Goal: Transaction & Acquisition: Purchase product/service

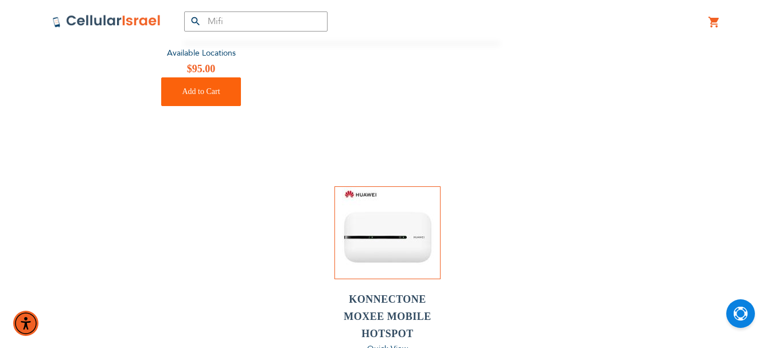
scroll to position [459, 0]
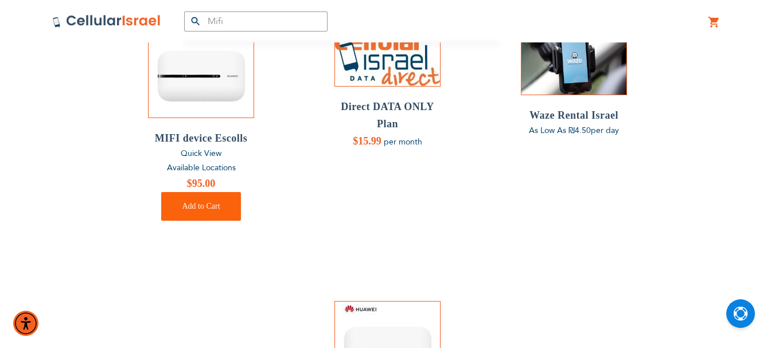
click at [231, 167] on span "Available Locations" at bounding box center [201, 167] width 69 height 11
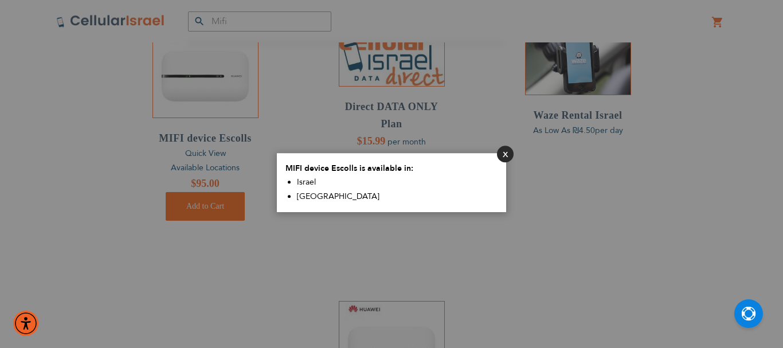
click at [509, 153] on button "Close" at bounding box center [505, 154] width 17 height 17
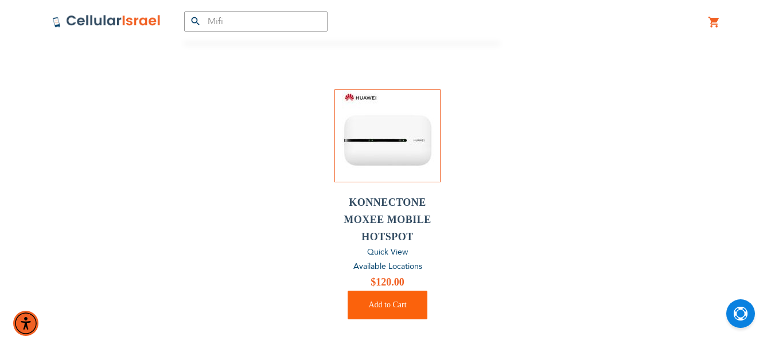
scroll to position [688, 0]
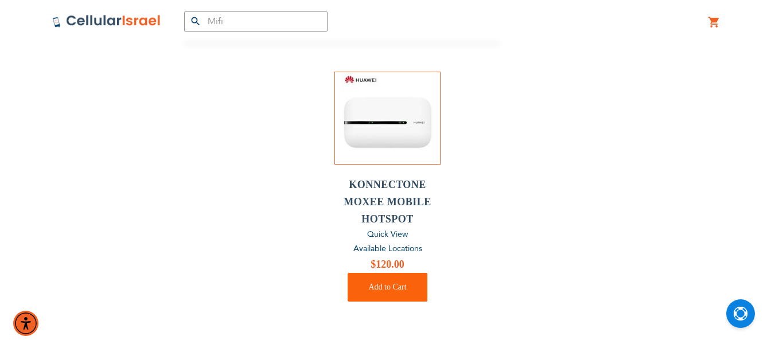
click at [402, 248] on span "Available Locations" at bounding box center [387, 248] width 69 height 11
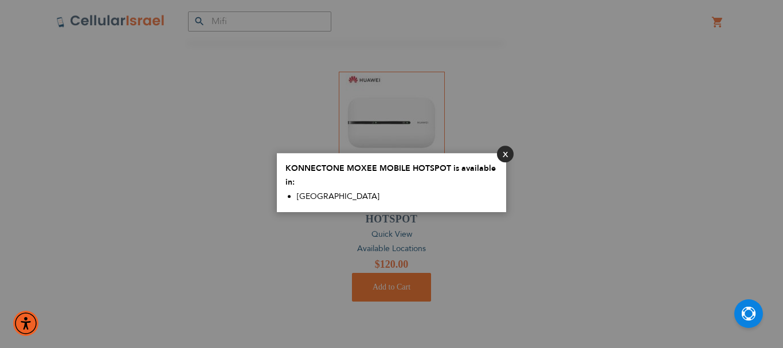
click at [508, 155] on button "Close" at bounding box center [505, 154] width 17 height 17
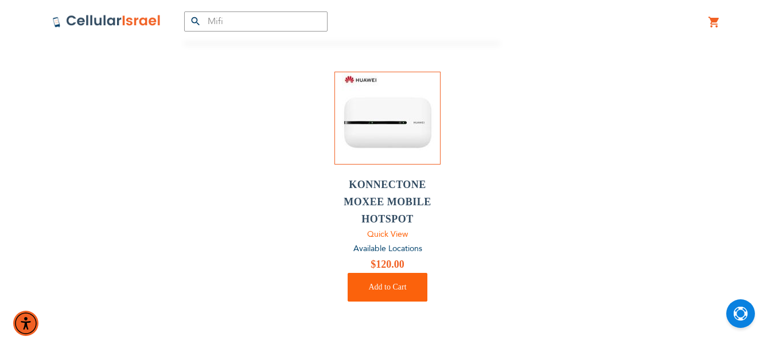
click at [378, 233] on span "Quick View" at bounding box center [387, 234] width 41 height 11
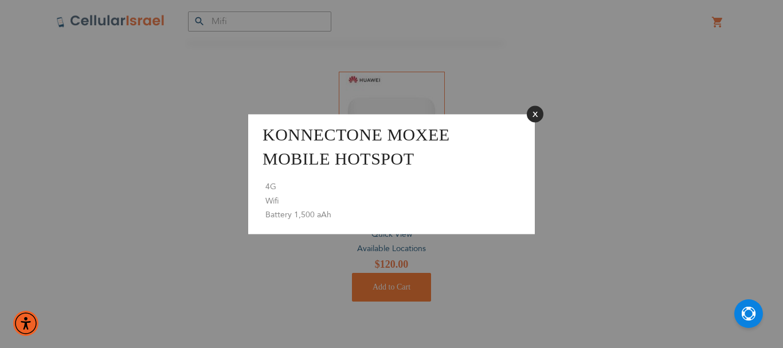
click at [541, 110] on button "Close" at bounding box center [535, 114] width 17 height 17
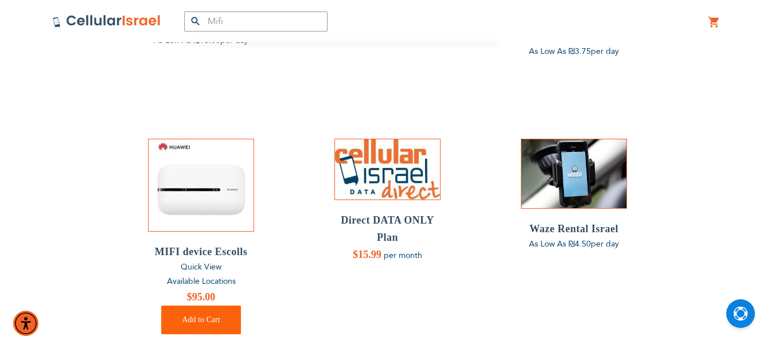
scroll to position [344, 0]
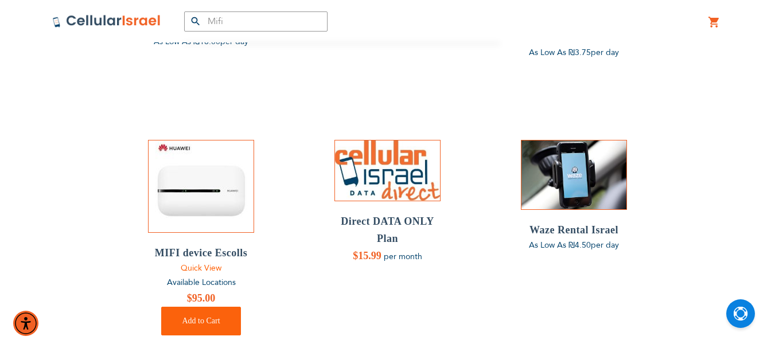
click at [216, 268] on span "Quick View" at bounding box center [201, 268] width 41 height 11
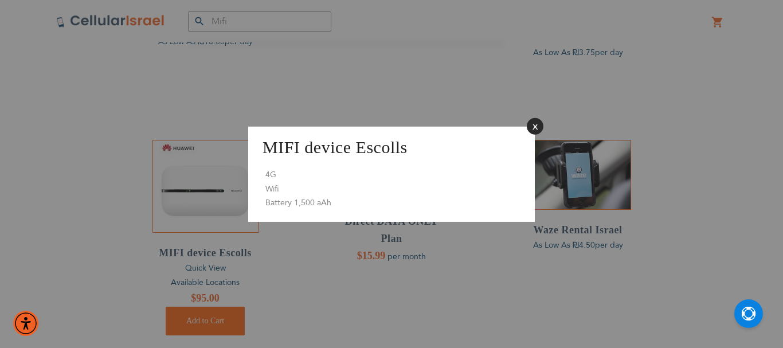
click at [534, 125] on button "Close" at bounding box center [535, 126] width 17 height 17
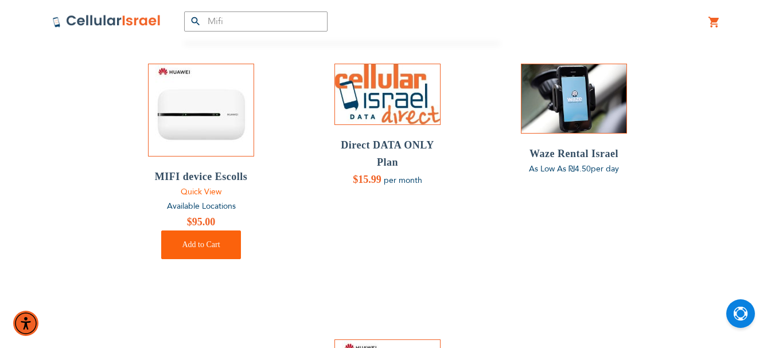
scroll to position [401, 0]
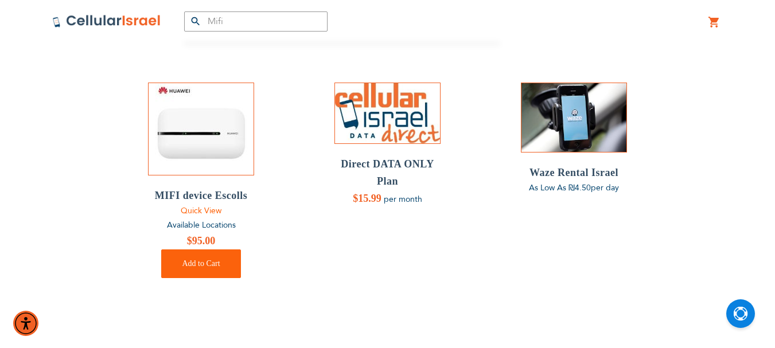
click at [216, 210] on span "Quick View" at bounding box center [201, 210] width 41 height 11
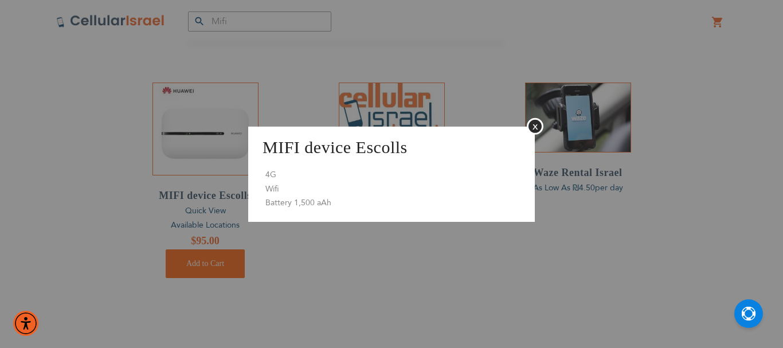
click at [536, 125] on button "Close" at bounding box center [535, 126] width 17 height 17
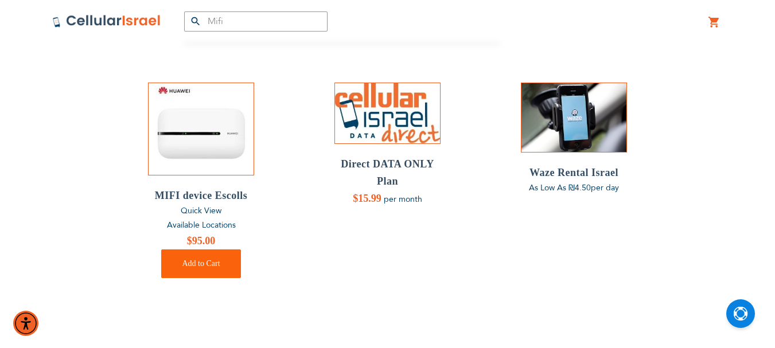
click at [401, 120] on img at bounding box center [387, 113] width 105 height 60
